Goal: Task Accomplishment & Management: Complete application form

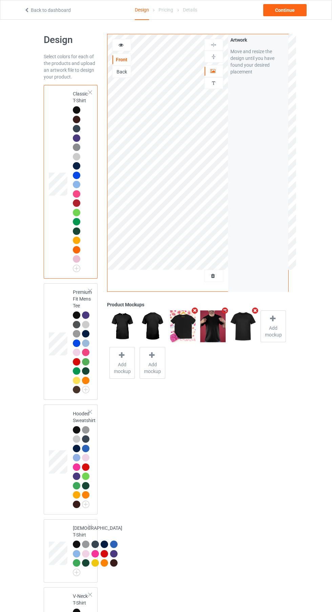
click at [218, 279] on div at bounding box center [213, 275] width 18 height 7
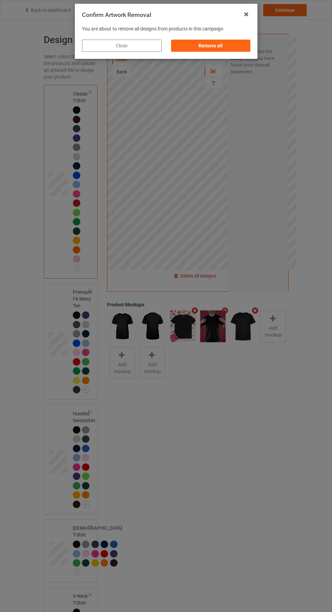
click at [220, 45] on div "Remove all" at bounding box center [211, 46] width 80 height 12
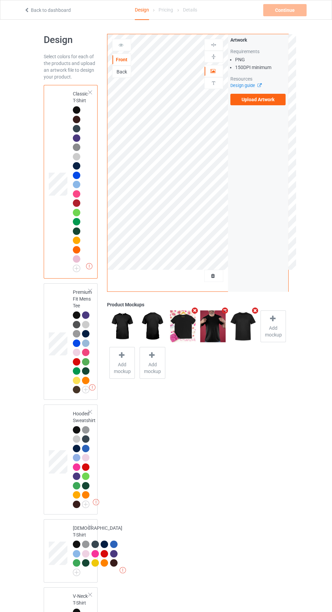
click at [275, 105] on label "Upload Artwork" at bounding box center [257, 100] width 55 height 12
click at [0, 0] on input "Upload Artwork" at bounding box center [0, 0] width 0 height 0
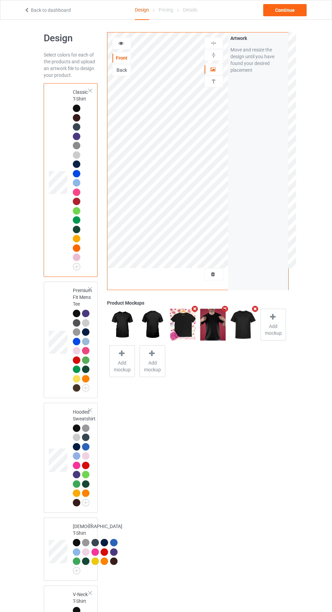
scroll to position [2, 0]
click at [300, 12] on div "Continue" at bounding box center [284, 10] width 43 height 12
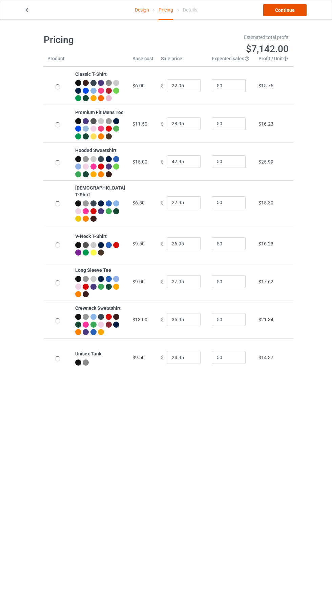
click at [296, 14] on link "Continue" at bounding box center [284, 10] width 43 height 12
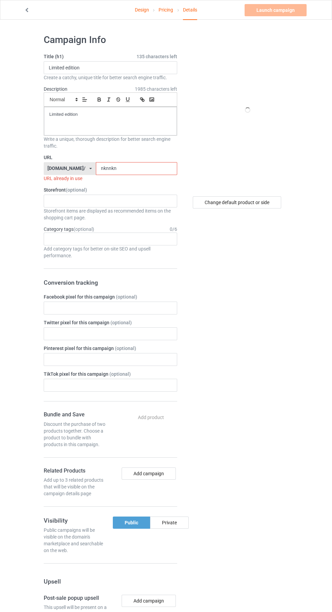
click at [144, 168] on input "nknnkn" at bounding box center [136, 168] width 81 height 13
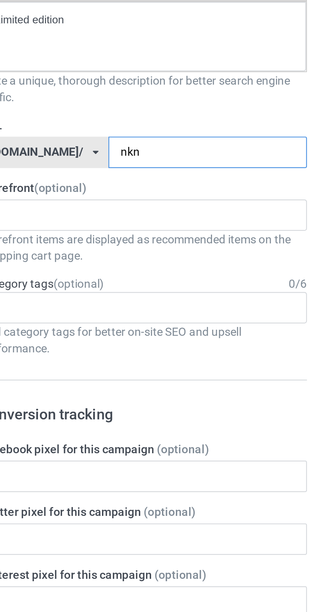
type input "nk"
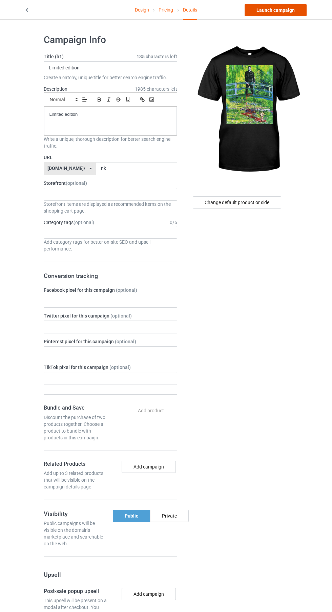
click at [289, 16] on link "Launch campaign" at bounding box center [275, 10] width 62 height 12
